Goal: Task Accomplishment & Management: Use online tool/utility

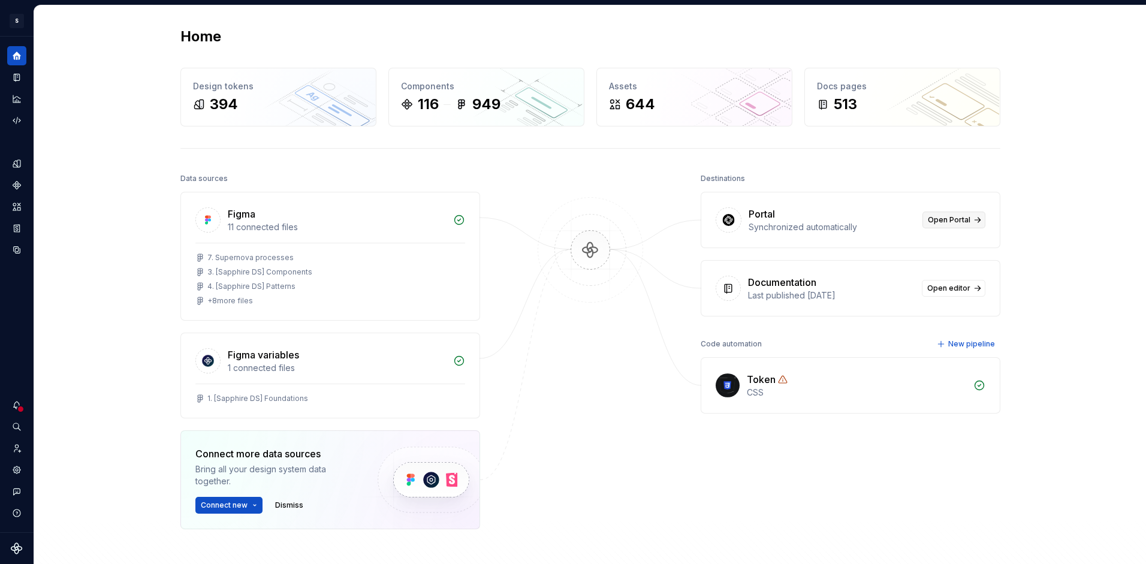
click at [950, 217] on span "Open Portal" at bounding box center [948, 220] width 43 height 10
click at [16, 226] on icon "Storybook stories" at bounding box center [17, 228] width 6 height 8
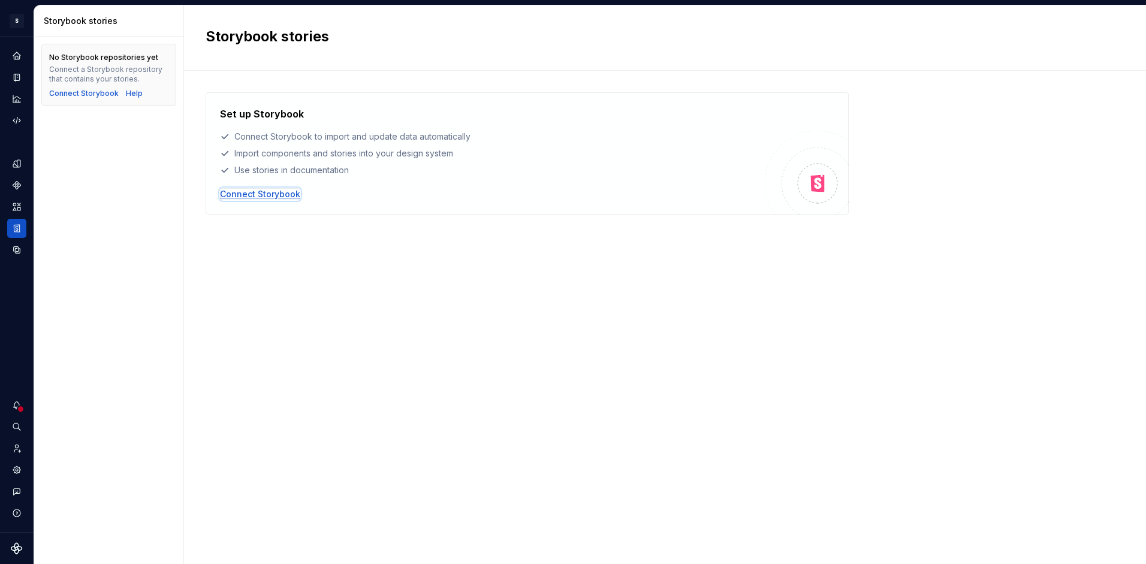
click at [235, 197] on div "Connect Storybook" at bounding box center [260, 194] width 80 height 12
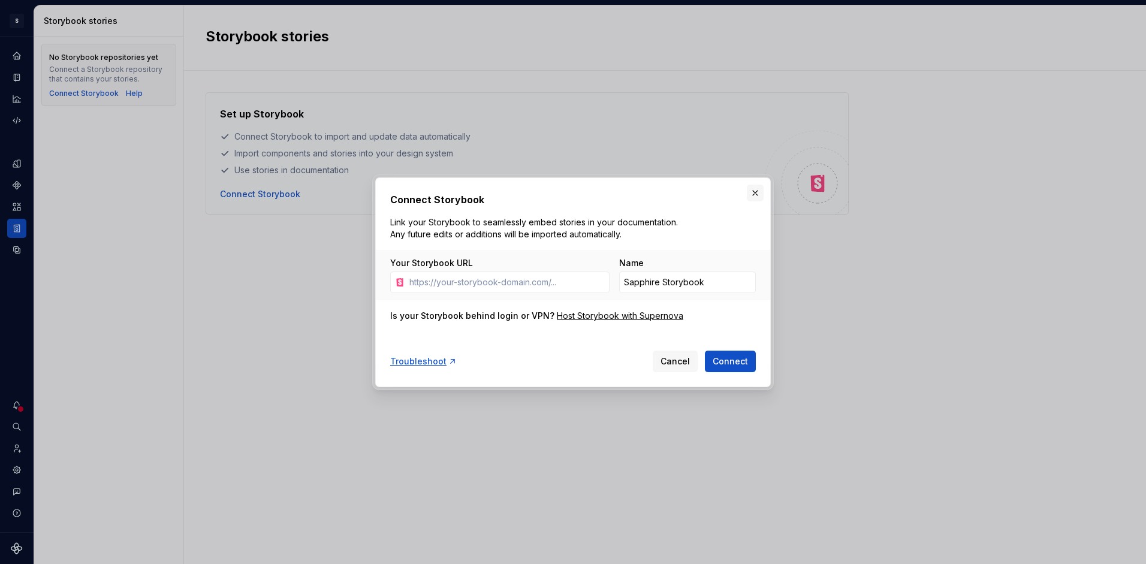
click at [756, 197] on button "button" at bounding box center [755, 193] width 17 height 17
